Goal: Transaction & Acquisition: Purchase product/service

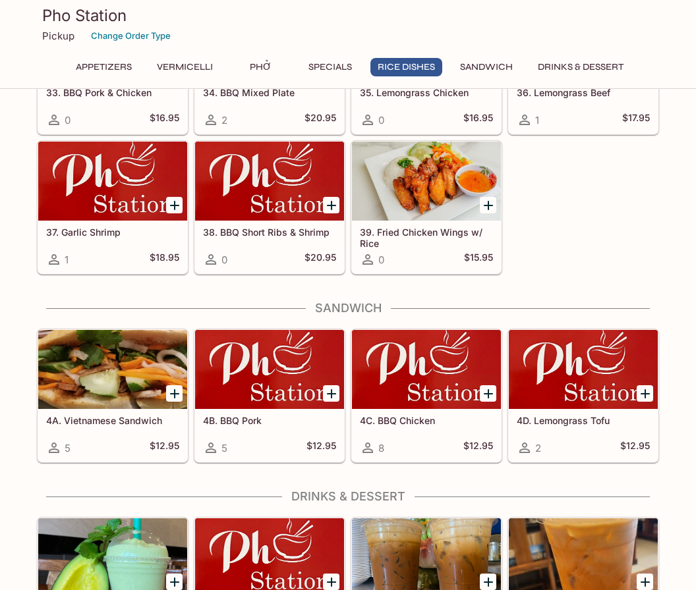
scroll to position [2251, 0]
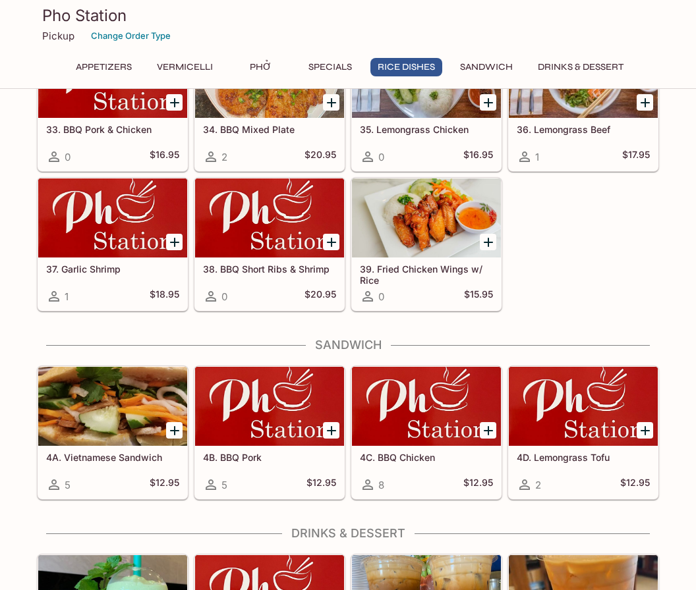
click at [123, 422] on div at bounding box center [112, 406] width 149 height 79
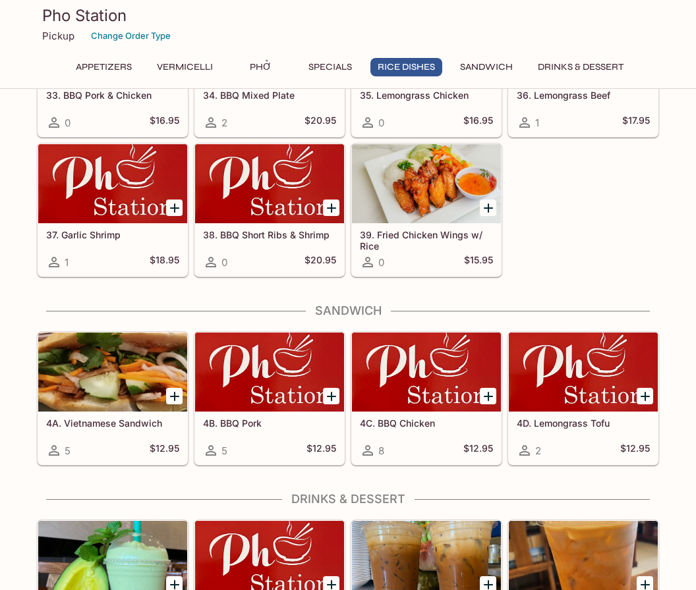
scroll to position [2302, 0]
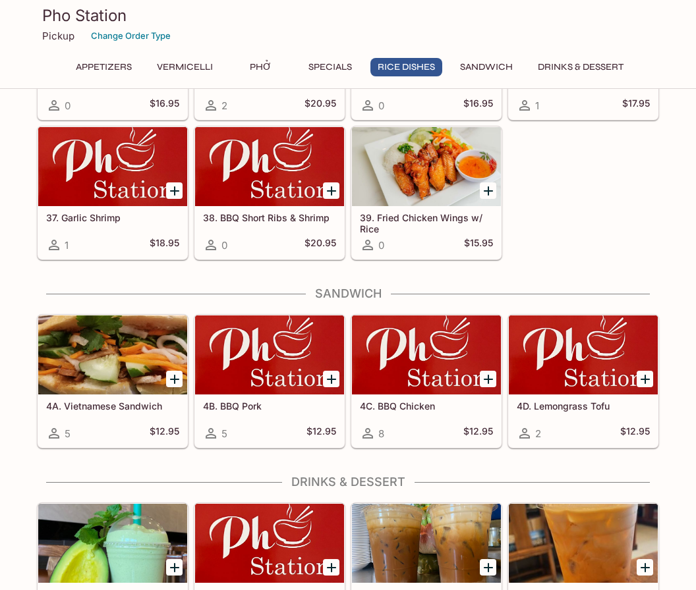
click at [433, 404] on h5 "4C. BBQ Chicken" at bounding box center [426, 406] width 133 height 11
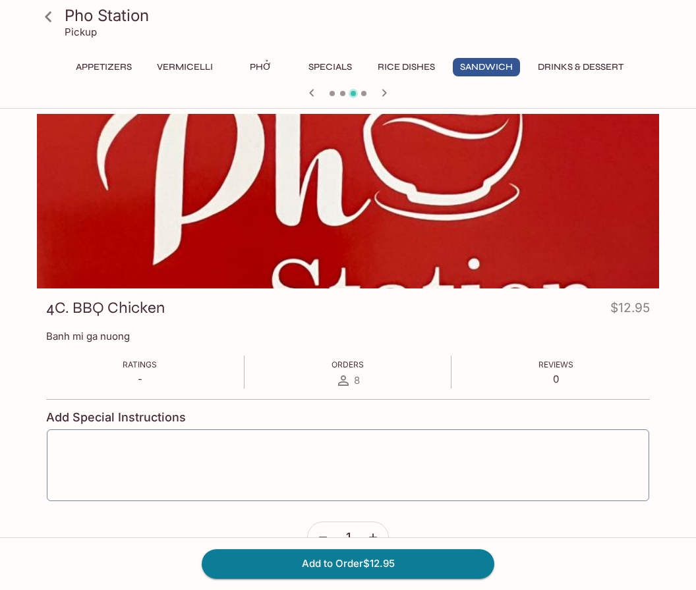
click at [407, 578] on button "Add to Order $12.95" at bounding box center [348, 563] width 292 height 29
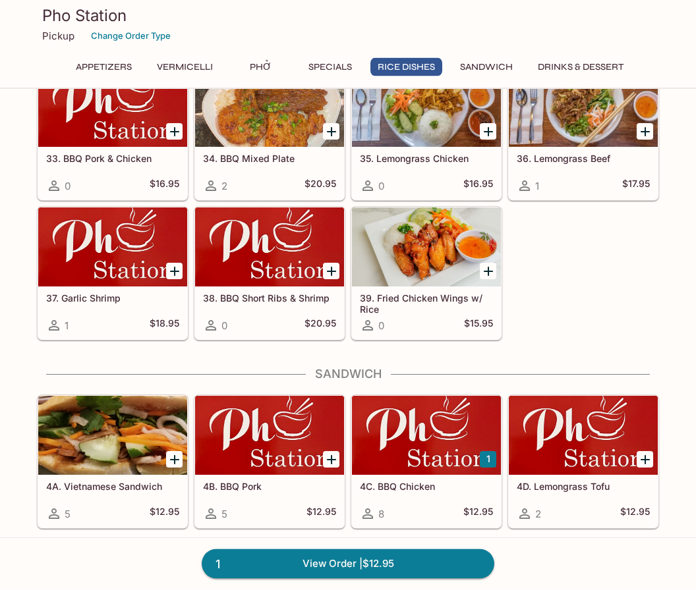
scroll to position [2222, 0]
click at [256, 457] on div at bounding box center [269, 435] width 149 height 79
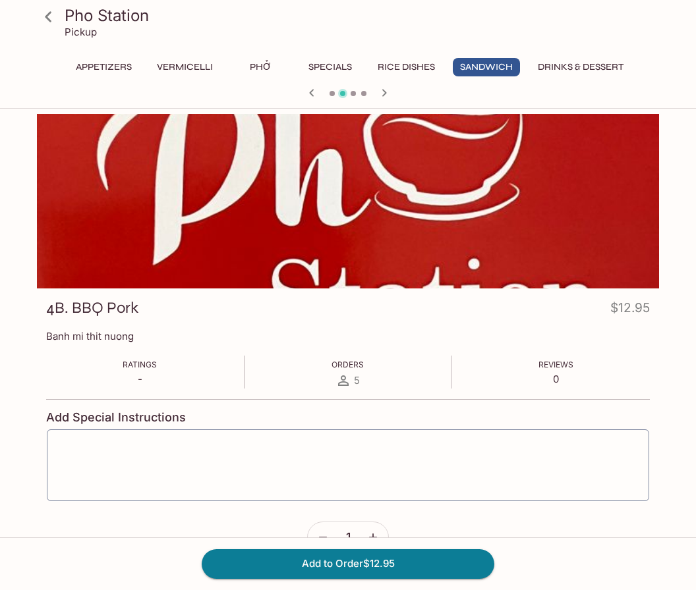
click at [412, 578] on button "Add to Order $12.95" at bounding box center [348, 563] width 292 height 29
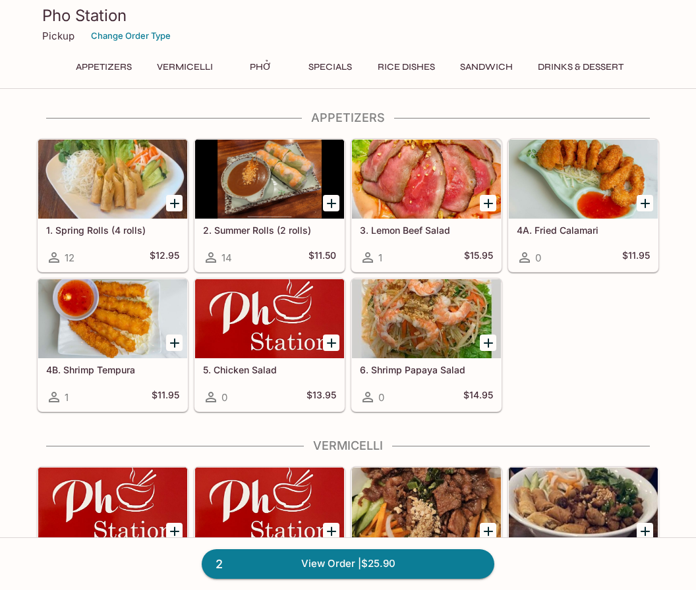
click at [303, 172] on div at bounding box center [269, 179] width 149 height 79
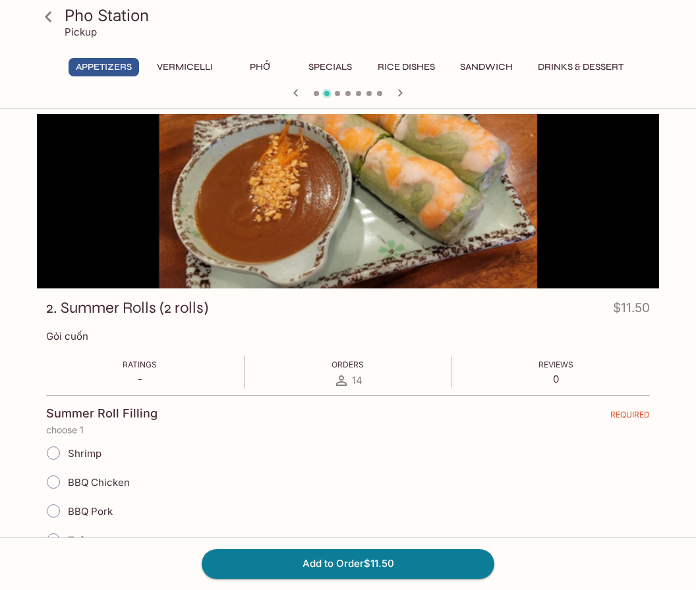
click at [57, 457] on input "Shrimp" at bounding box center [54, 453] width 28 height 28
radio input "true"
click at [383, 578] on button "Add to Order $11.50" at bounding box center [348, 563] width 292 height 29
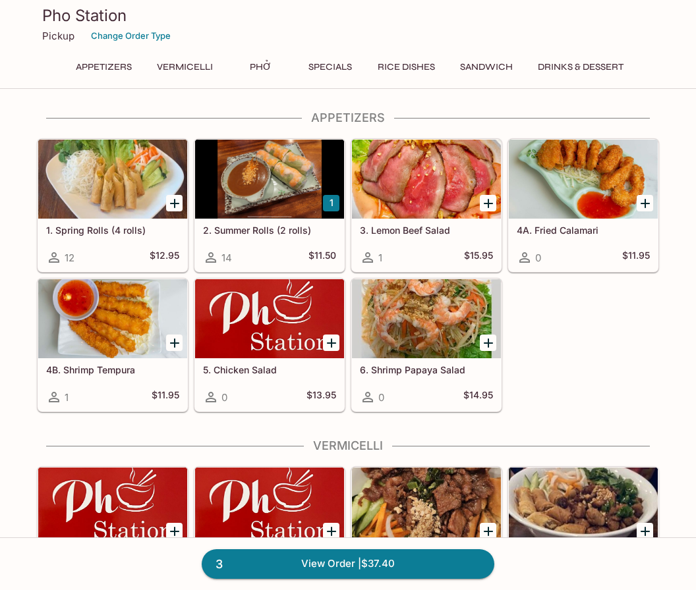
click at [414, 578] on link "3 View Order | $37.40" at bounding box center [348, 563] width 292 height 29
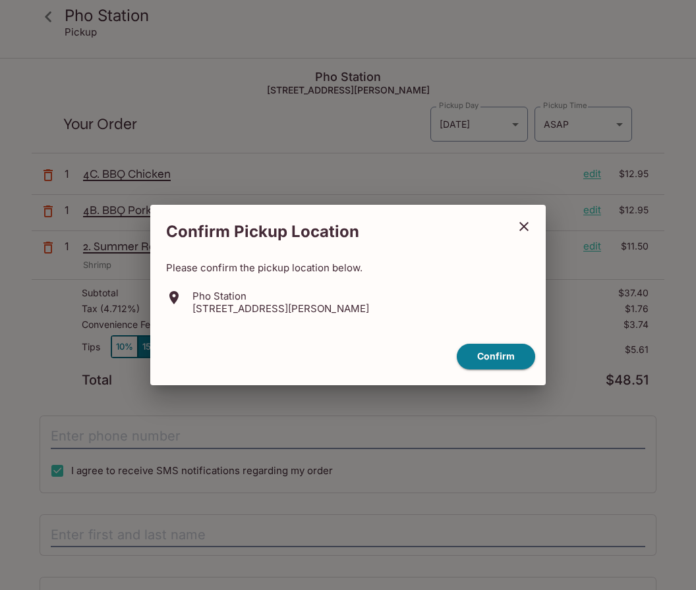
click at [501, 370] on button "Confirm" at bounding box center [496, 357] width 78 height 26
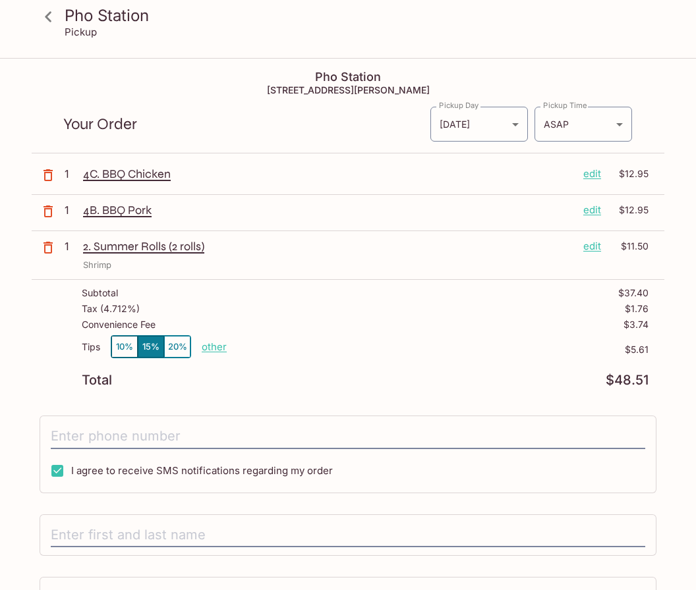
click at [124, 349] on button "10%" at bounding box center [124, 347] width 26 height 22
click at [613, 126] on body "Pho Station [GEOGRAPHIC_DATA] [STREET_ADDRESS][PERSON_NAME] Your Order Pickup D…" at bounding box center [348, 354] width 696 height 590
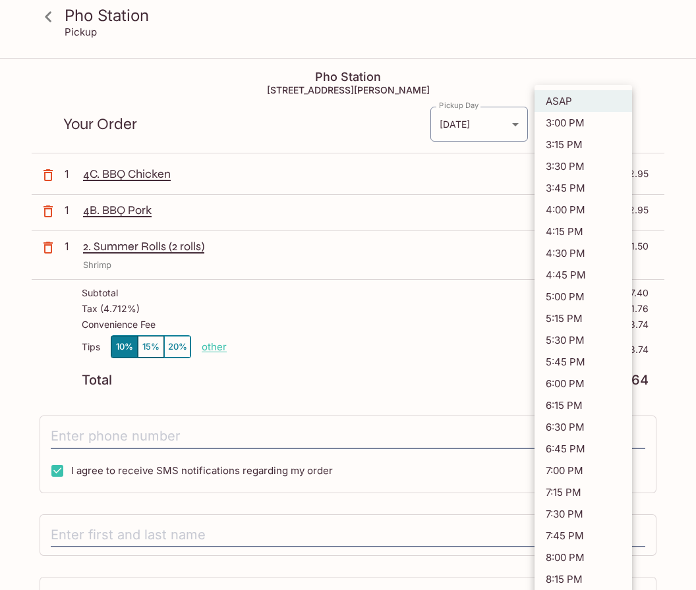
click at [569, 252] on li "4:30 PM" at bounding box center [582, 253] width 97 height 22
type input "[DATE]T02:30:11.000000Z"
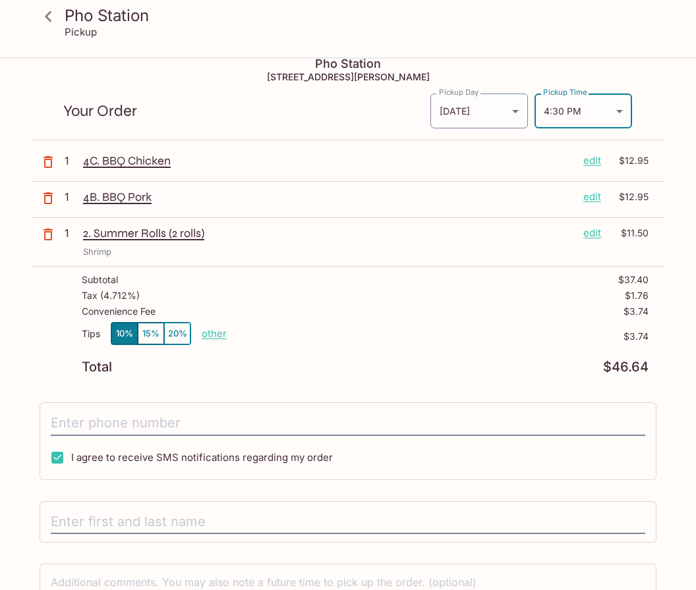
scroll to position [49, 0]
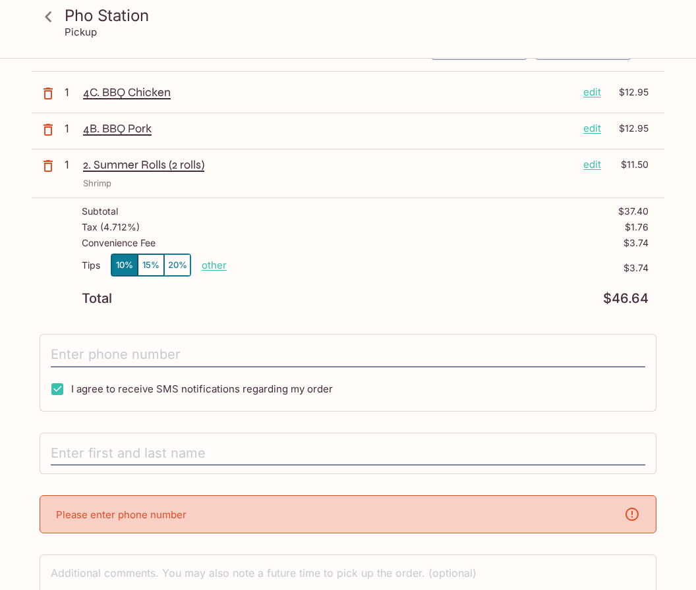
scroll to position [109, 0]
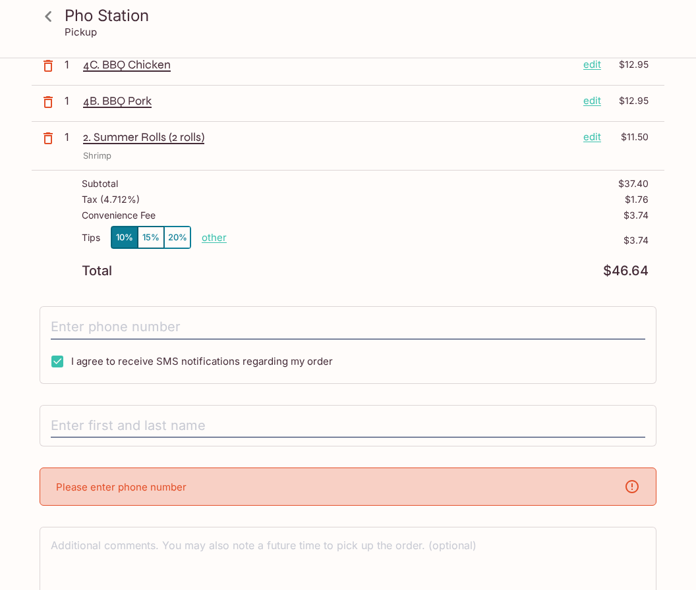
click at [140, 428] on input "text" at bounding box center [348, 426] width 594 height 25
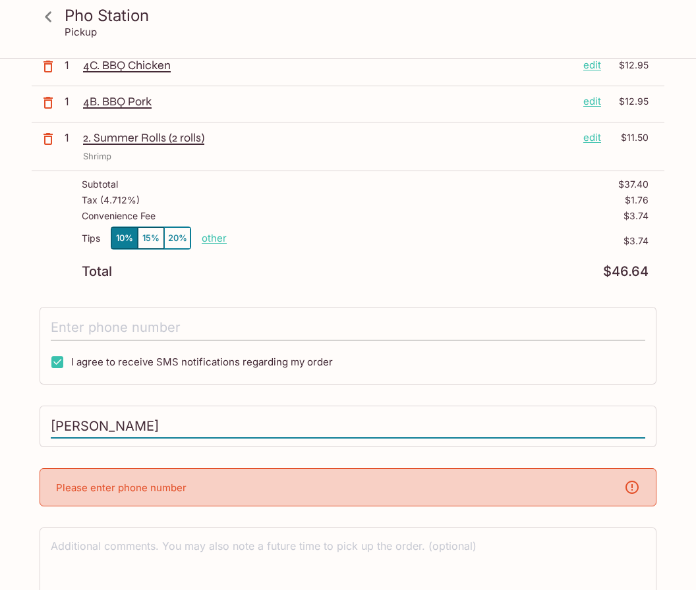
type input "[PERSON_NAME]"
click at [182, 323] on input "tel" at bounding box center [348, 328] width 594 height 25
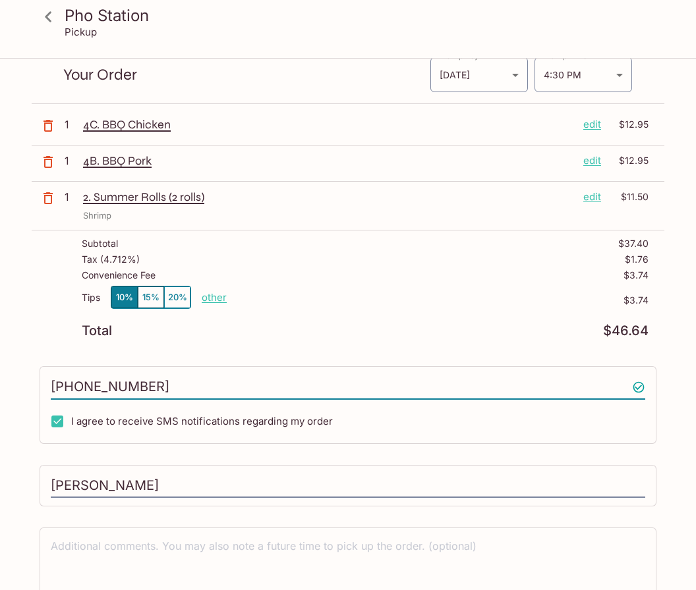
scroll to position [49, 0]
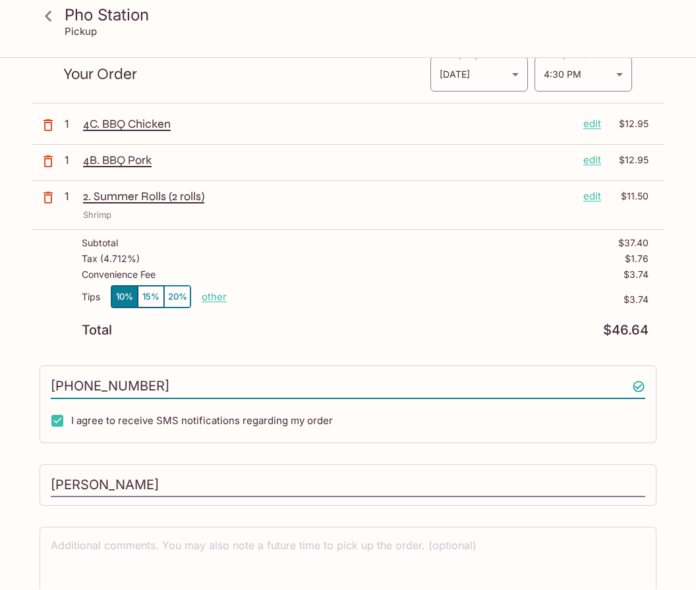
type input "[PHONE_NUMBER]"
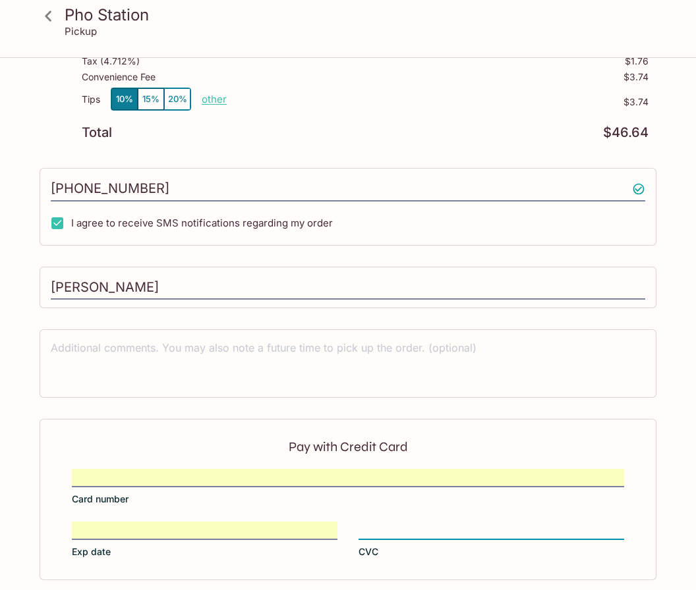
scroll to position [247, 0]
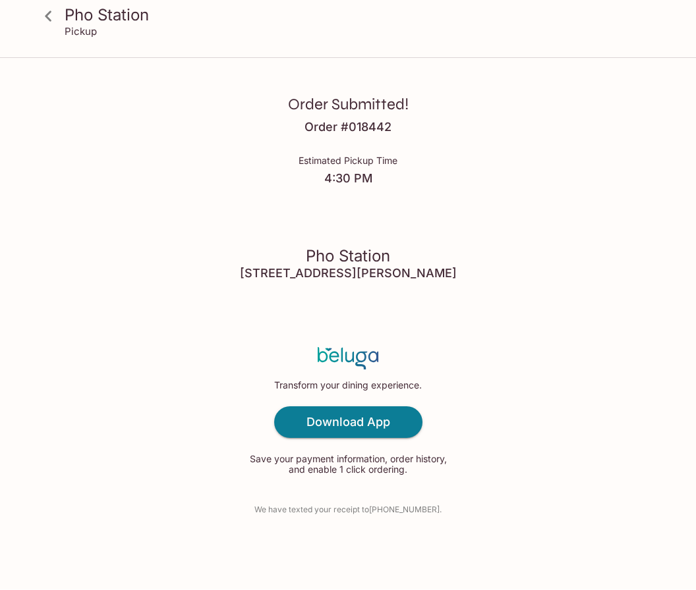
scroll to position [59, 0]
